Goal: Check status: Check status

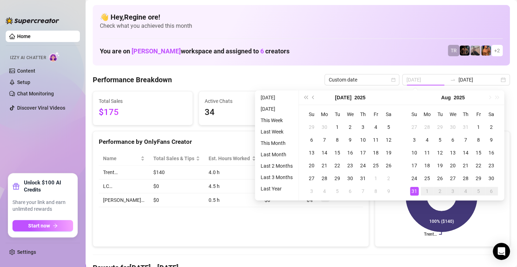
type input "[DATE]"
click at [414, 193] on div "31" at bounding box center [414, 191] width 9 height 9
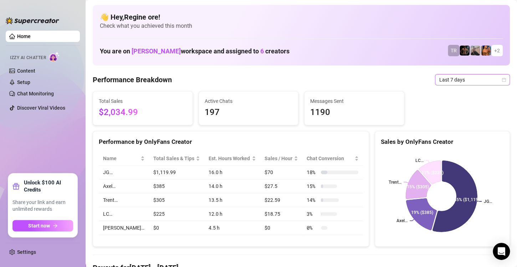
click at [468, 83] on span "Last 7 days" at bounding box center [472, 80] width 66 height 11
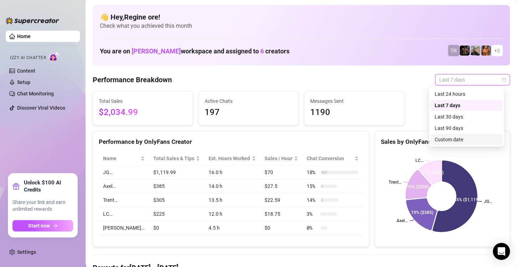
click at [448, 137] on div "Custom date" at bounding box center [466, 140] width 63 height 8
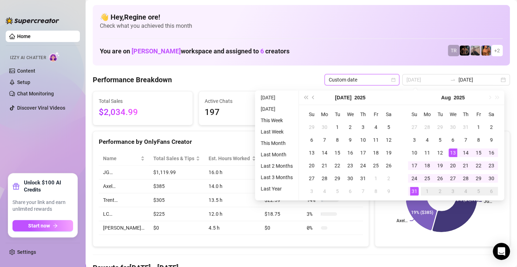
click at [414, 188] on icon at bounding box center [418, 184] width 25 height 29
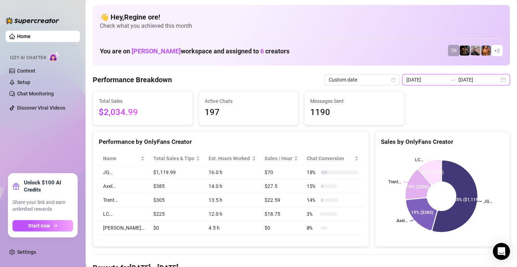
click at [424, 83] on input "[DATE]" at bounding box center [426, 80] width 41 height 8
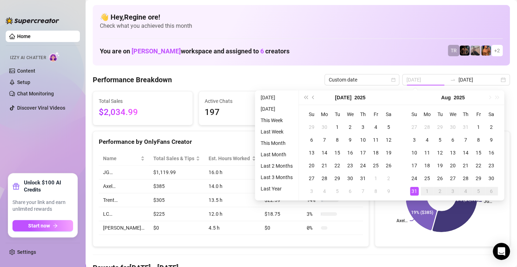
click at [414, 193] on div "31" at bounding box center [414, 191] width 9 height 9
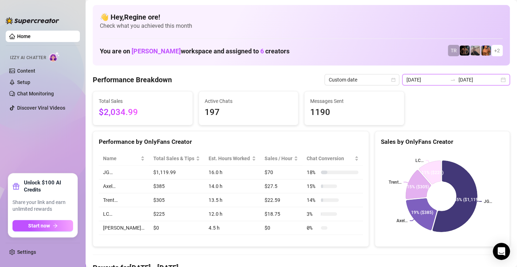
click at [418, 81] on input "[DATE]" at bounding box center [426, 80] width 41 height 8
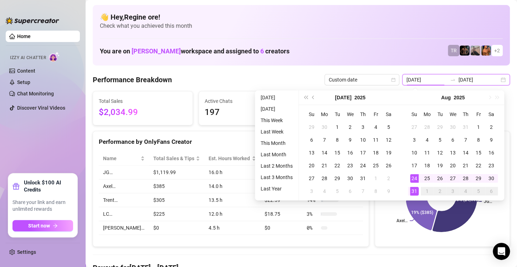
type input "[DATE]"
click at [411, 190] on div "31" at bounding box center [414, 191] width 9 height 9
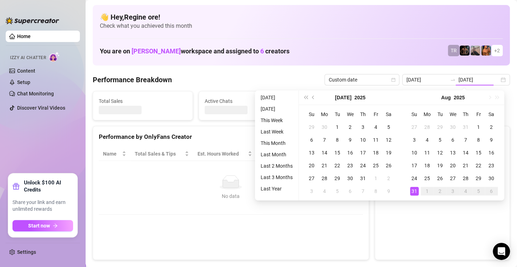
type input "[DATE]"
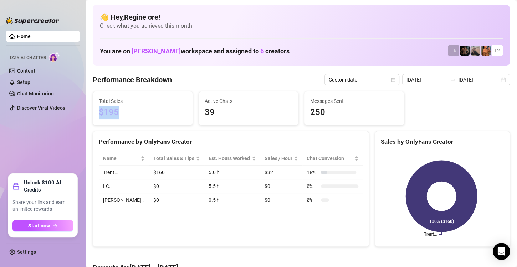
drag, startPoint x: 121, startPoint y: 111, endPoint x: 93, endPoint y: 114, distance: 28.3
click at [93, 114] on div "Total Sales $195" at bounding box center [142, 109] width 99 height 34
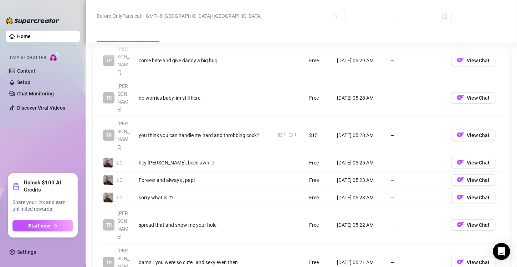
scroll to position [891, 0]
